Goal: Transaction & Acquisition: Purchase product/service

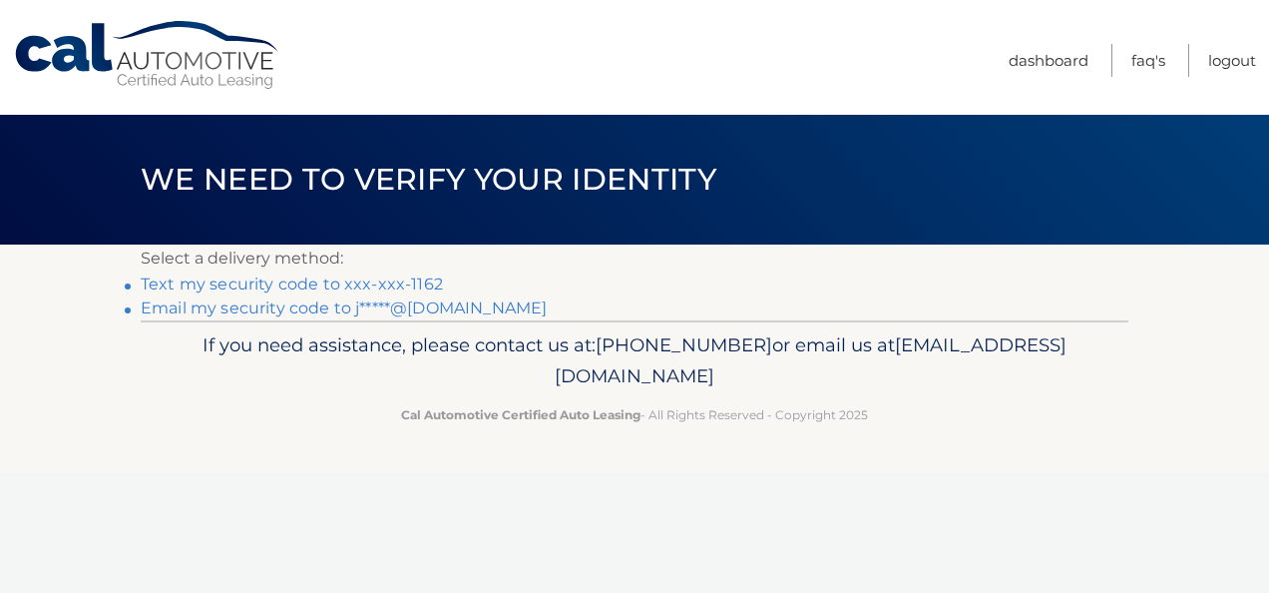
click at [261, 285] on link "Text my security code to xxx-xxx-1162" at bounding box center [292, 283] width 302 height 19
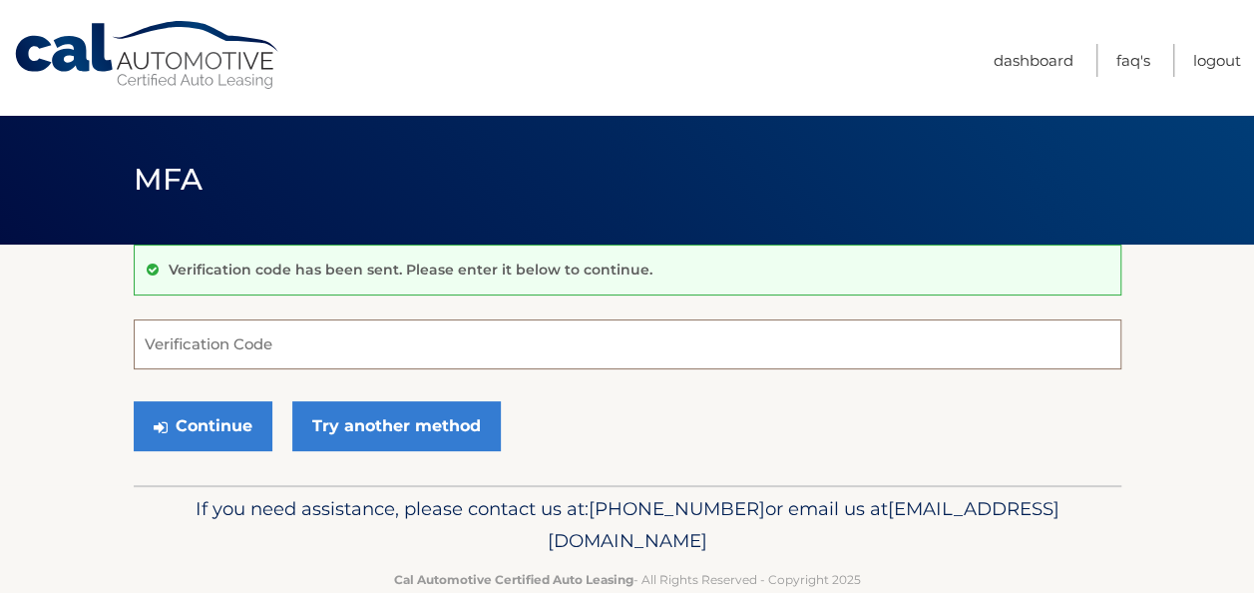
click at [280, 347] on input "Verification Code" at bounding box center [628, 344] width 988 height 50
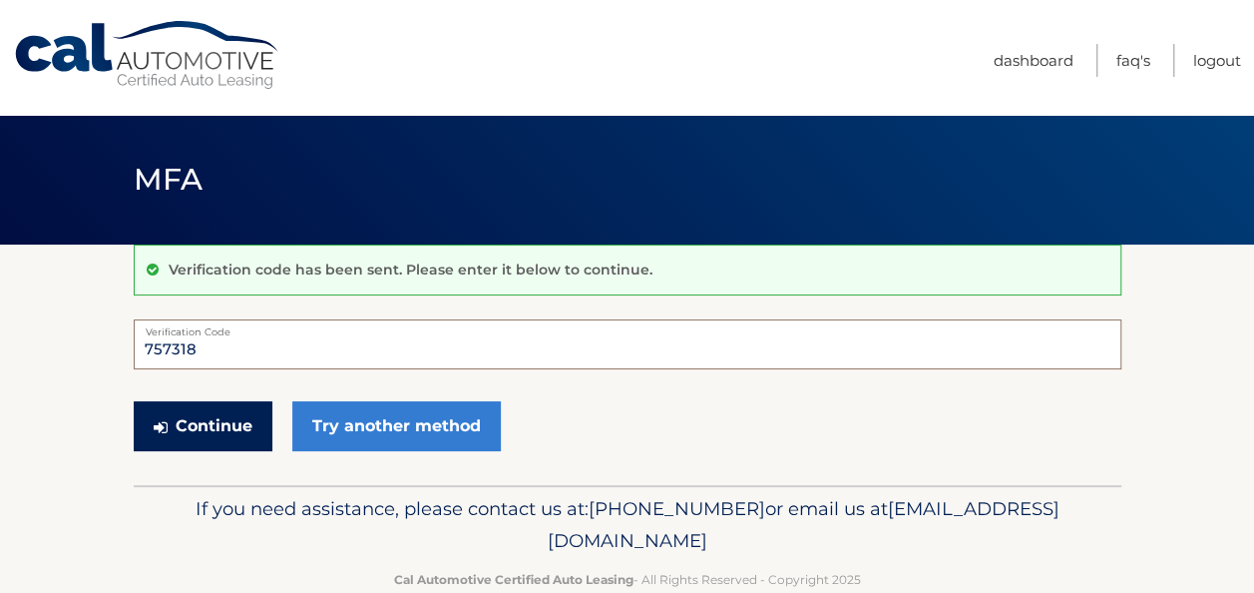
type input "757318"
click at [245, 425] on button "Continue" at bounding box center [203, 426] width 139 height 50
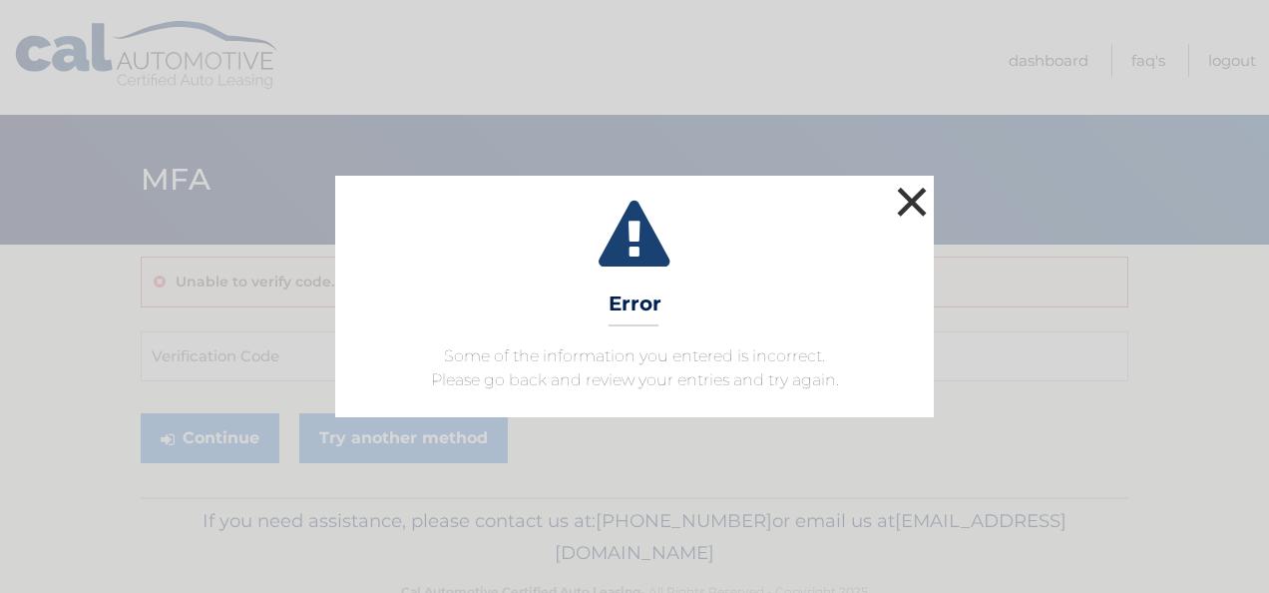
click at [920, 200] on button "×" at bounding box center [912, 202] width 40 height 40
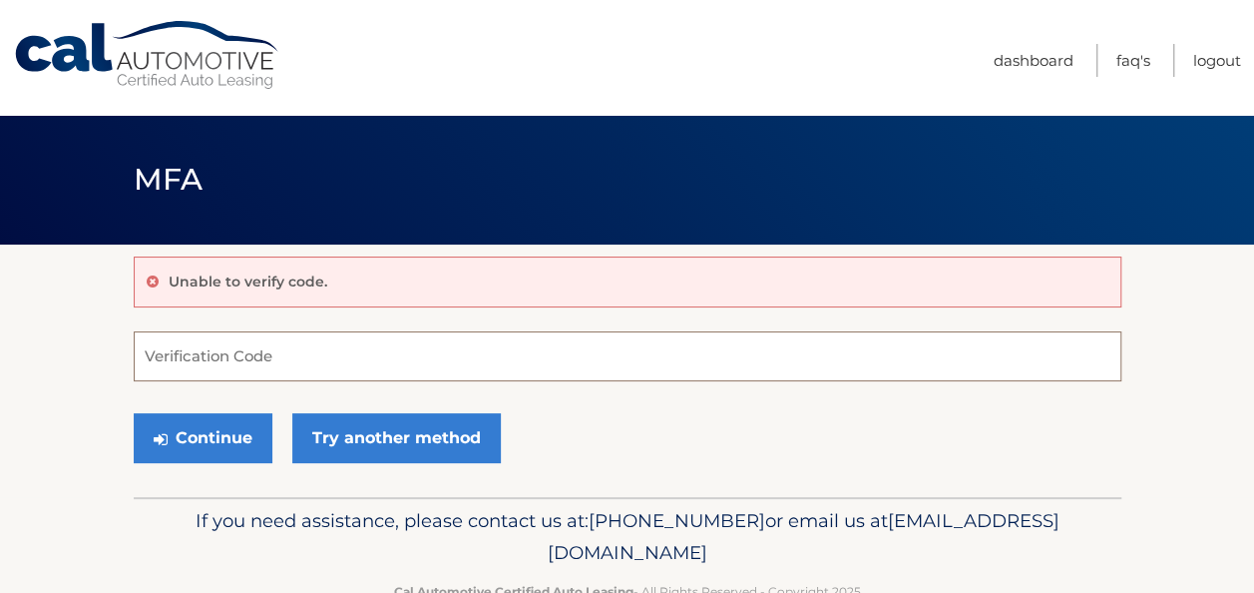
click at [326, 345] on input "Verification Code" at bounding box center [628, 356] width 988 height 50
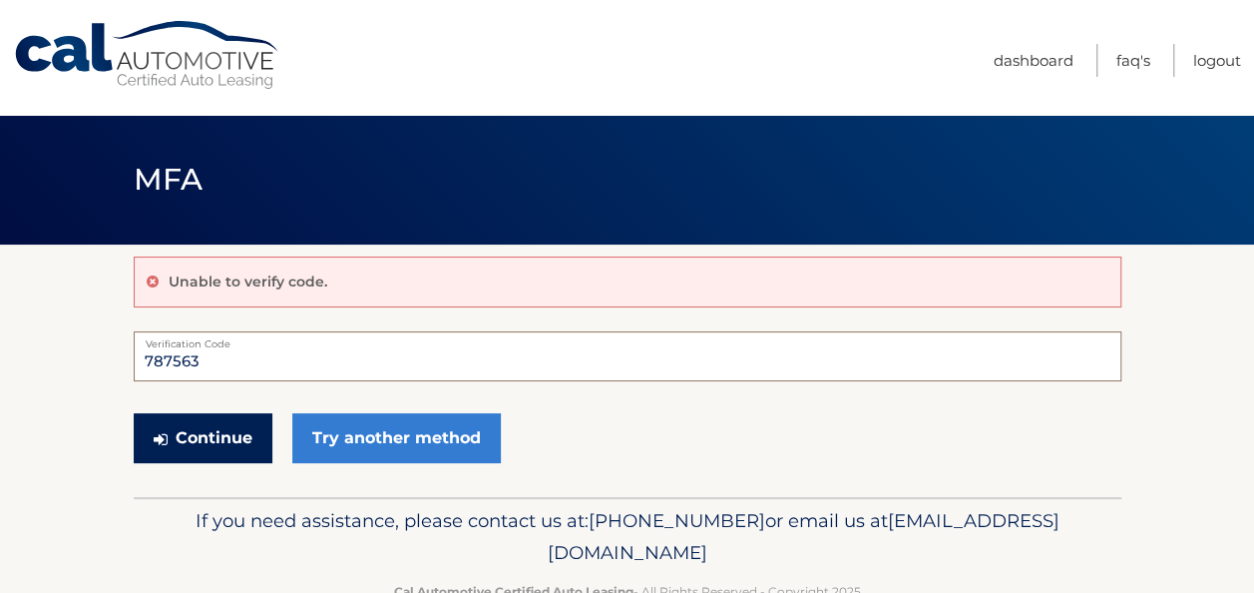
type input "787563"
click at [208, 430] on button "Continue" at bounding box center [203, 438] width 139 height 50
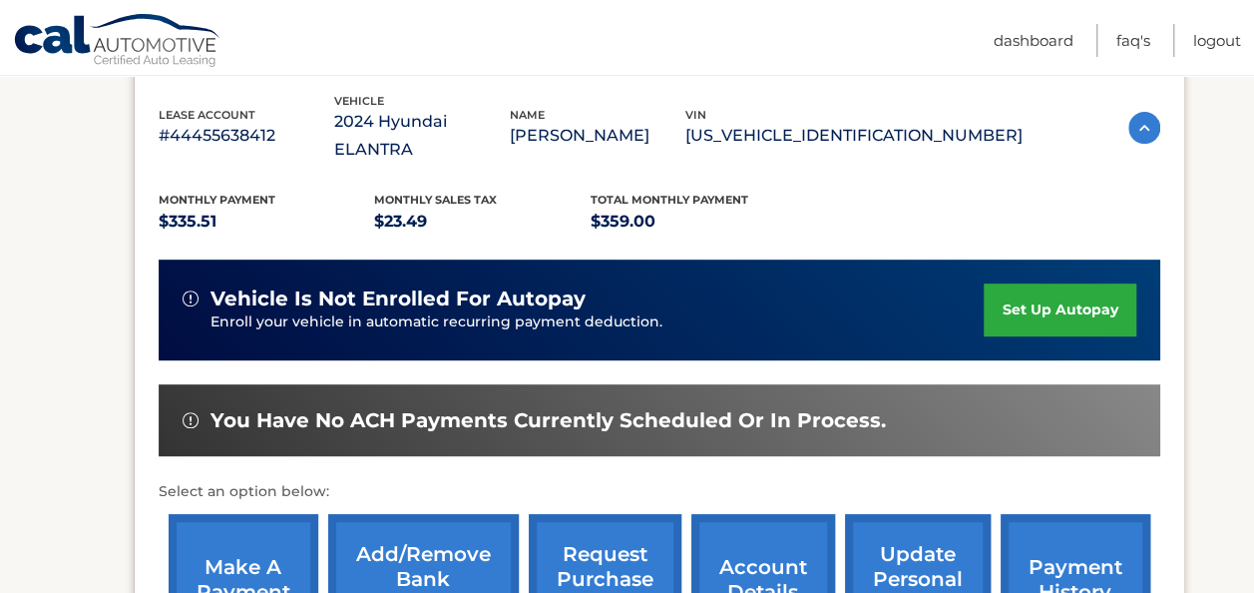
scroll to position [399, 0]
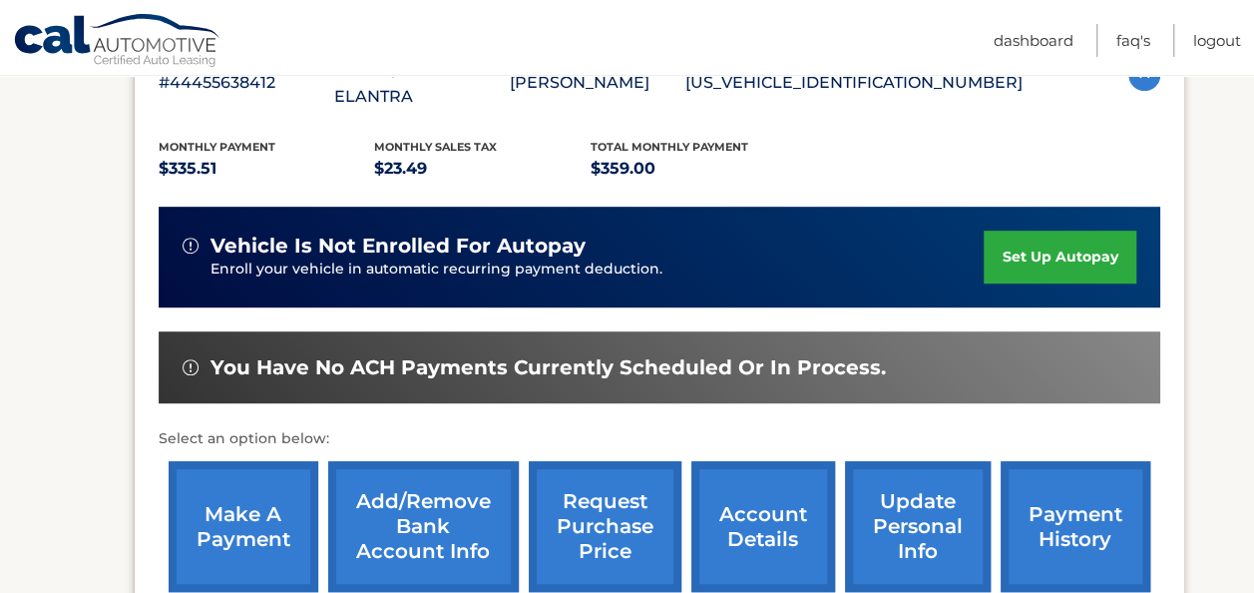
click at [238, 482] on link "make a payment" at bounding box center [244, 526] width 150 height 131
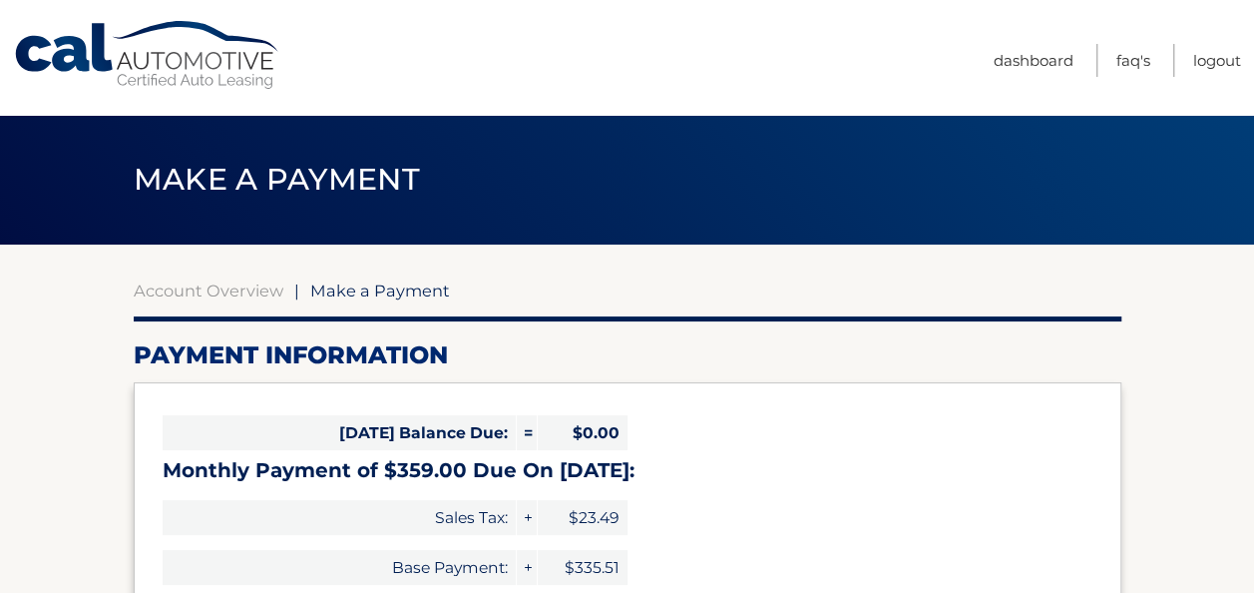
select select "NmViOTQxZDYtN2I0My00OTdlLWE0ZjEtNmJjZjRkNWM2ZWE0"
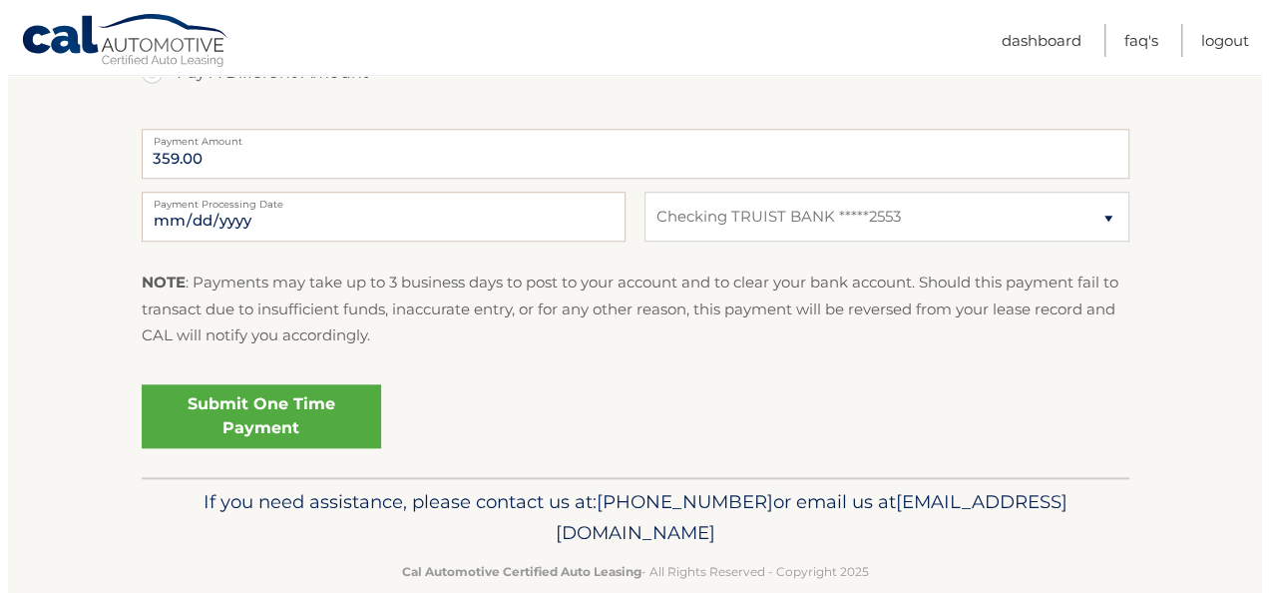
scroll to position [798, 0]
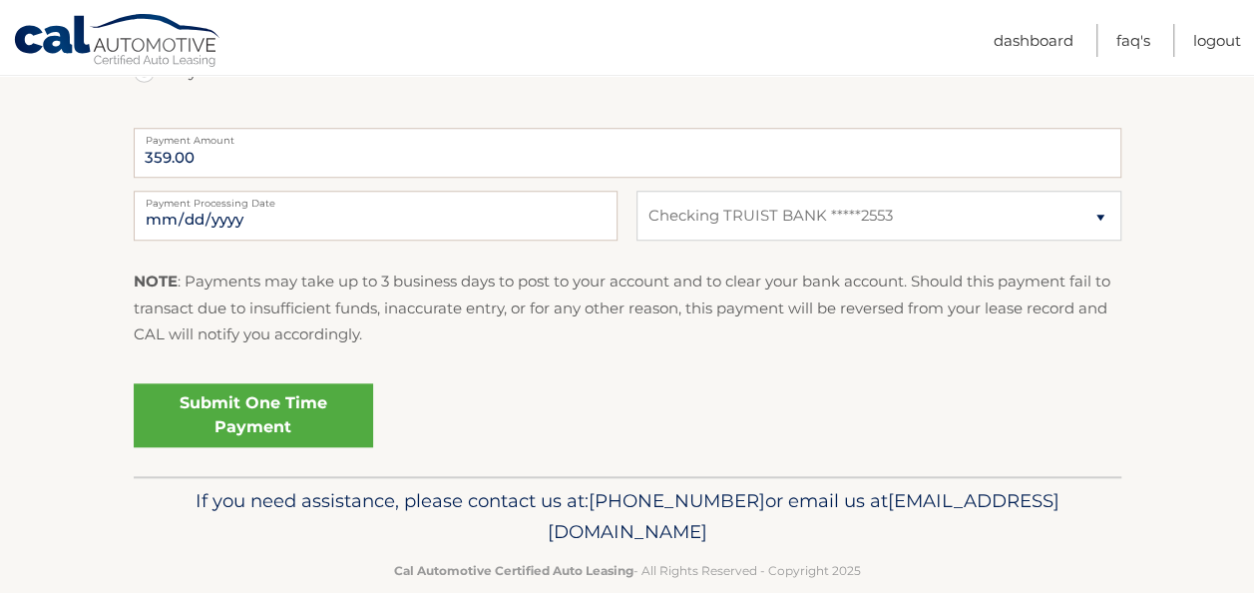
click at [247, 405] on link "Submit One Time Payment" at bounding box center [253, 415] width 239 height 64
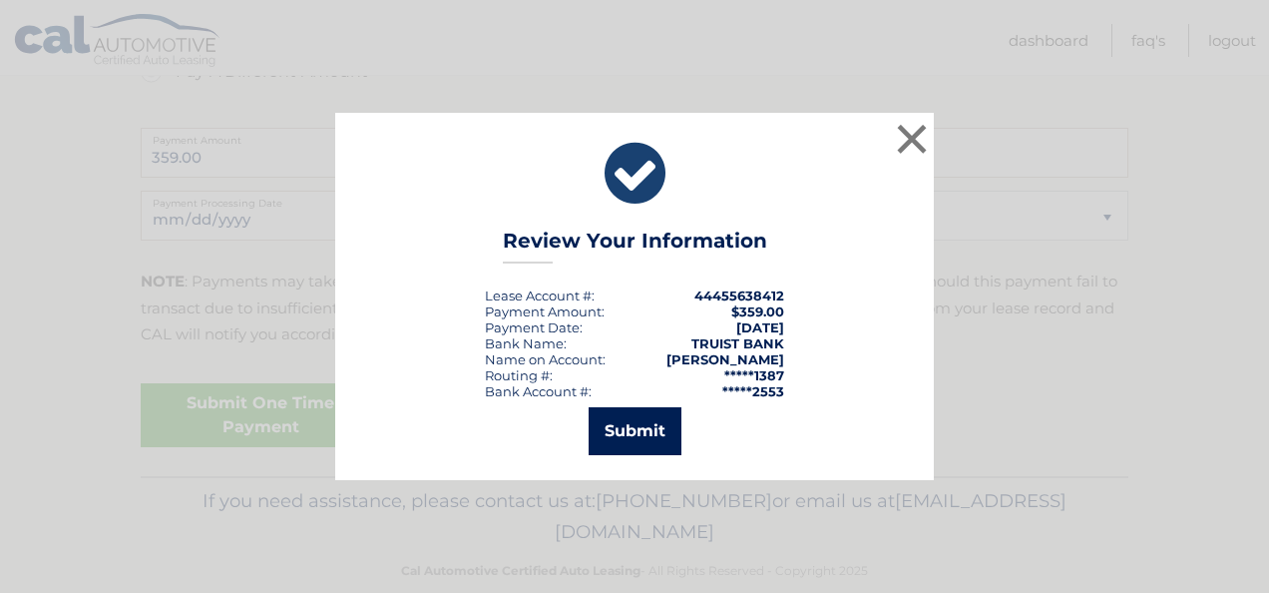
click at [622, 426] on button "Submit" at bounding box center [635, 431] width 93 height 48
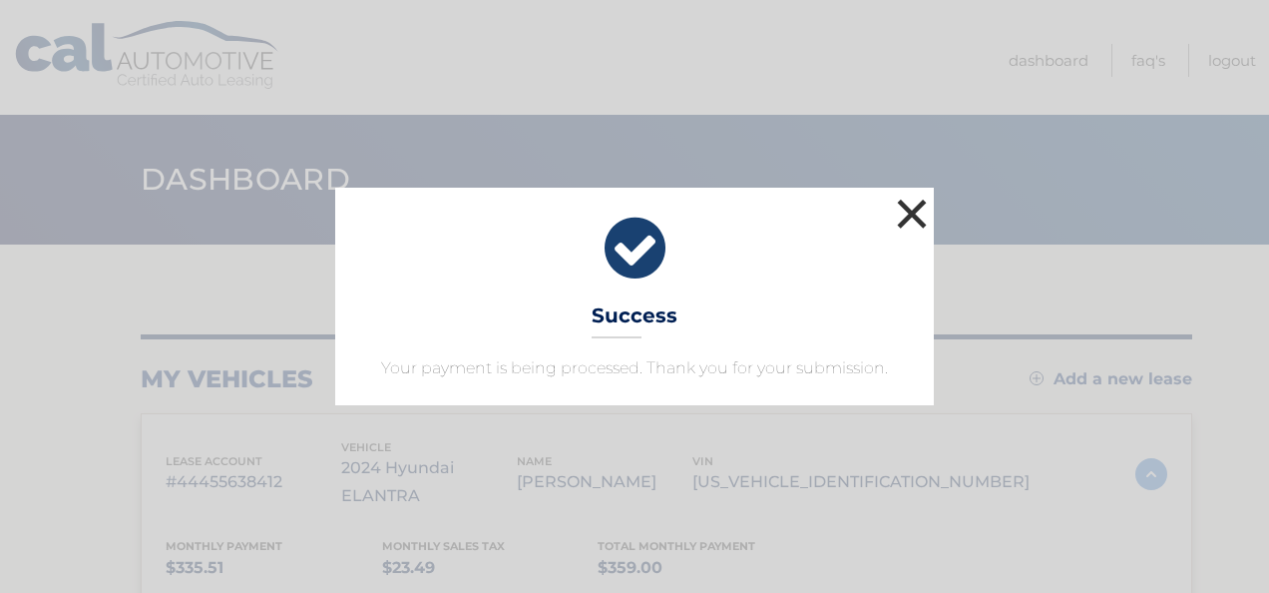
click at [912, 210] on button "×" at bounding box center [912, 214] width 40 height 40
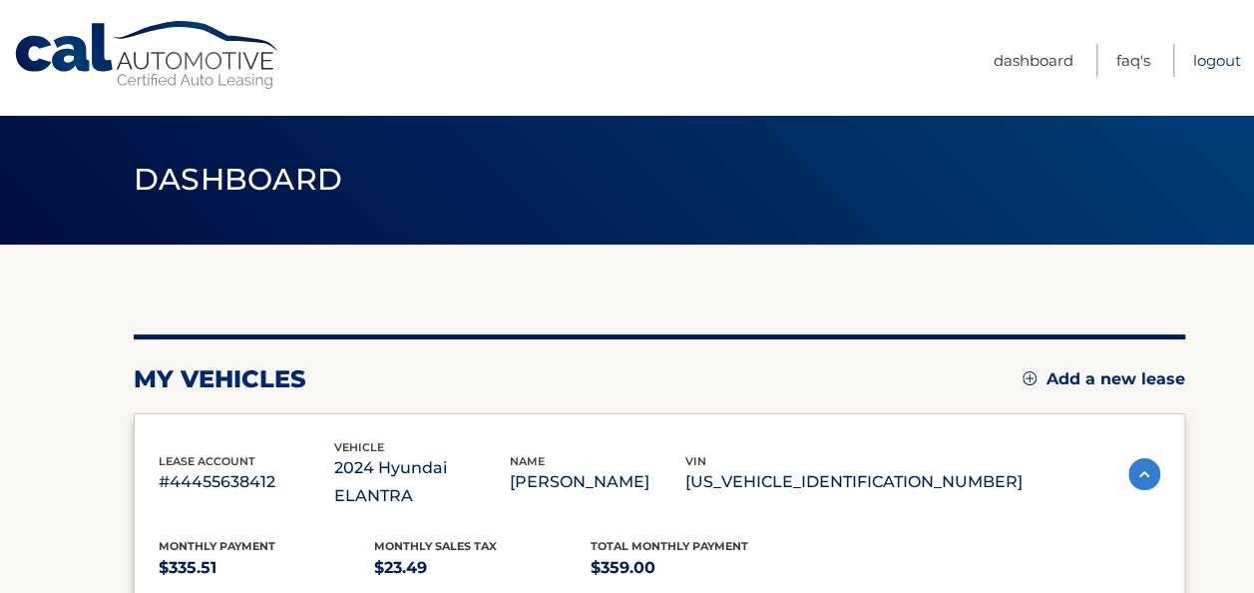
click at [1215, 58] on link "Logout" at bounding box center [1217, 60] width 48 height 33
